Goal: Task Accomplishment & Management: Manage account settings

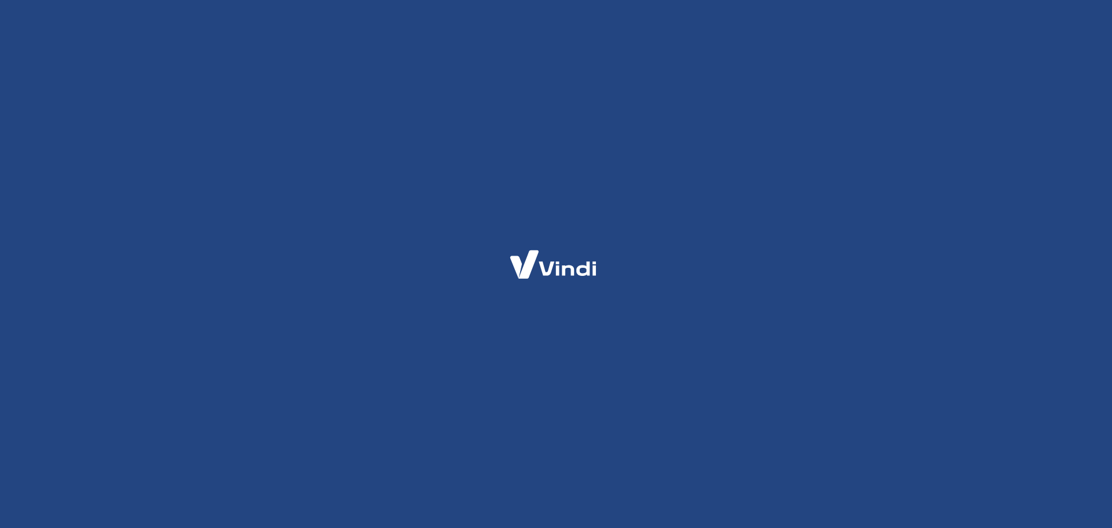
select select "SP"
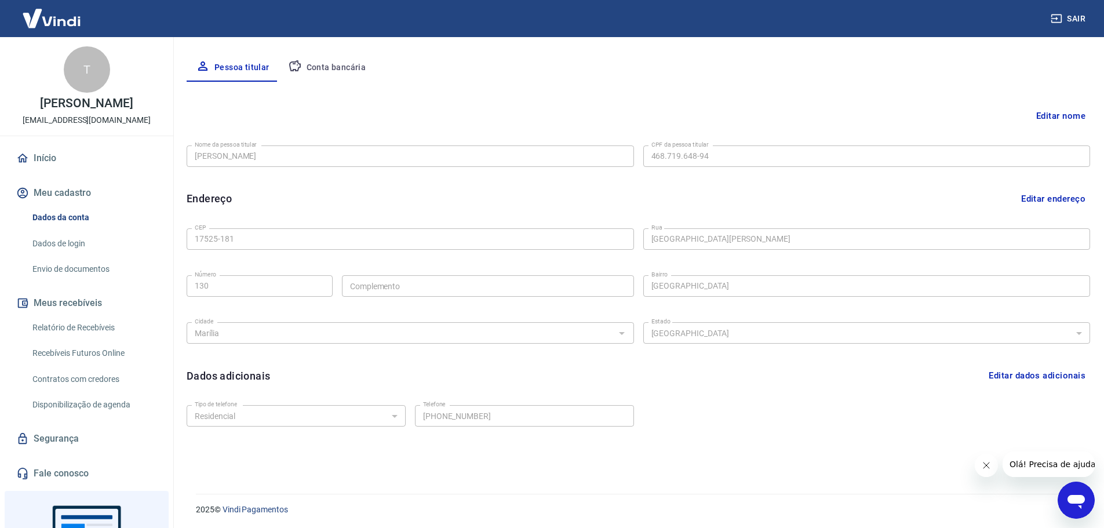
scroll to position [214, 0]
click at [59, 167] on link "Início" at bounding box center [86, 157] width 145 height 25
